Goal: Task Accomplishment & Management: Use online tool/utility

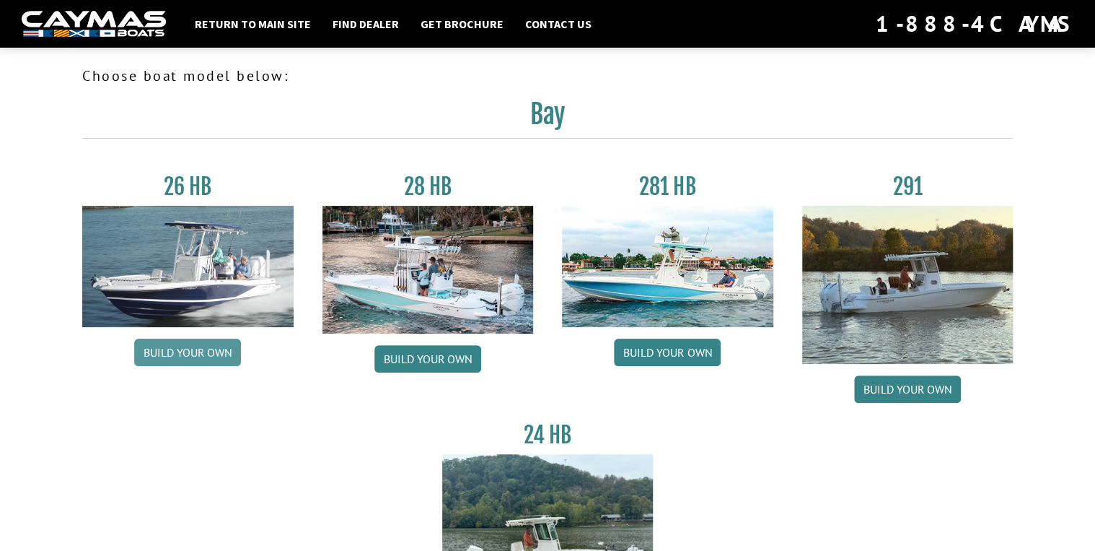
click at [187, 352] on link "Build your own" at bounding box center [187, 351] width 107 height 27
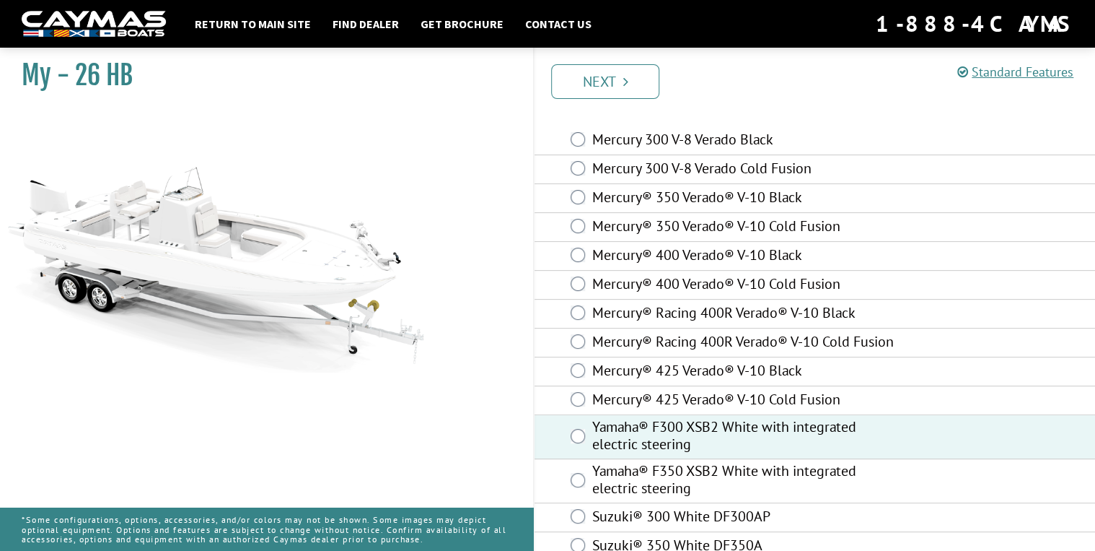
scroll to position [27, 0]
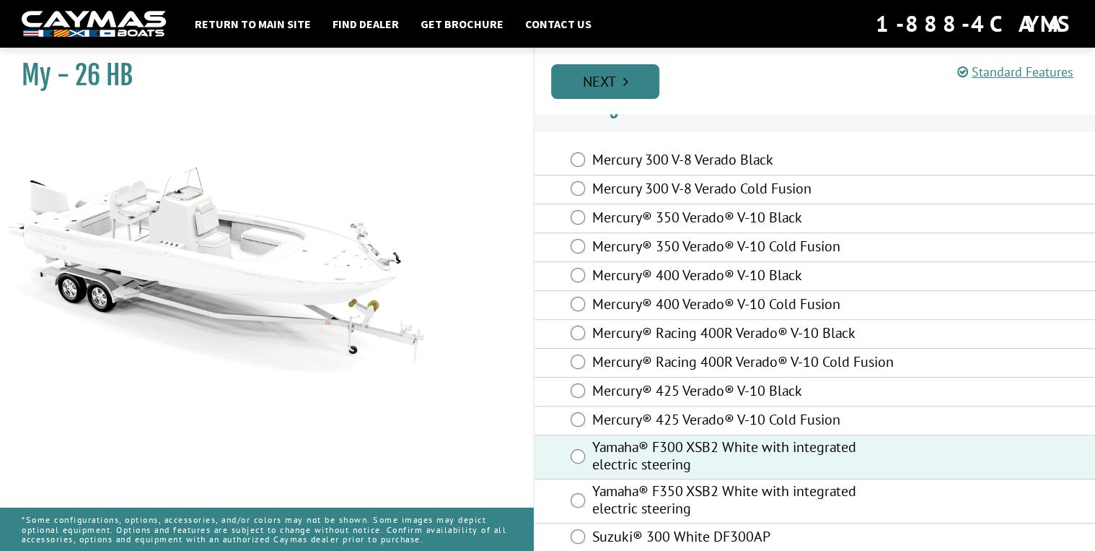
click at [608, 85] on link "Next" at bounding box center [605, 81] width 108 height 35
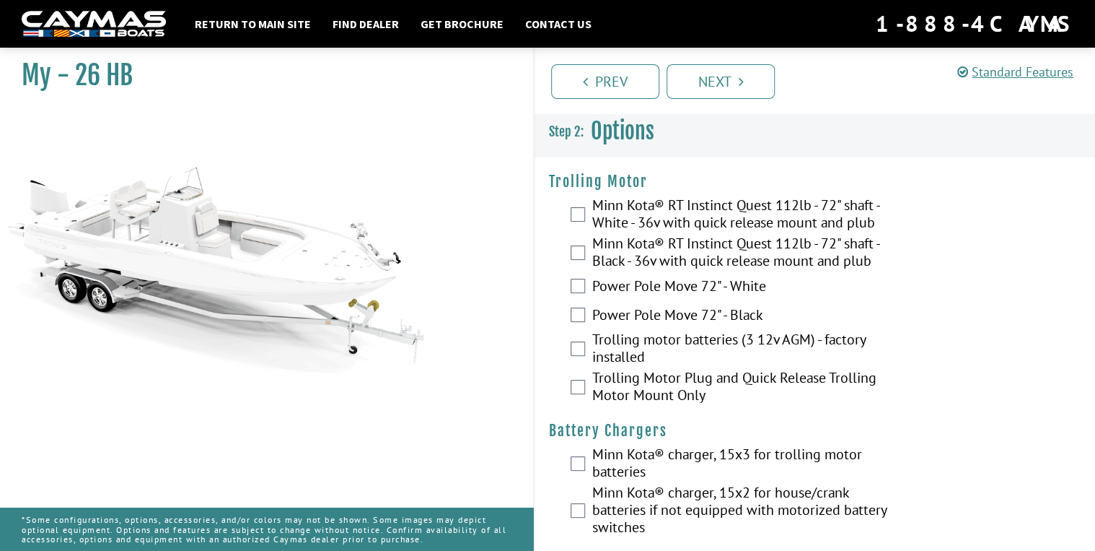
scroll to position [0, 0]
